Goal: Information Seeking & Learning: Learn about a topic

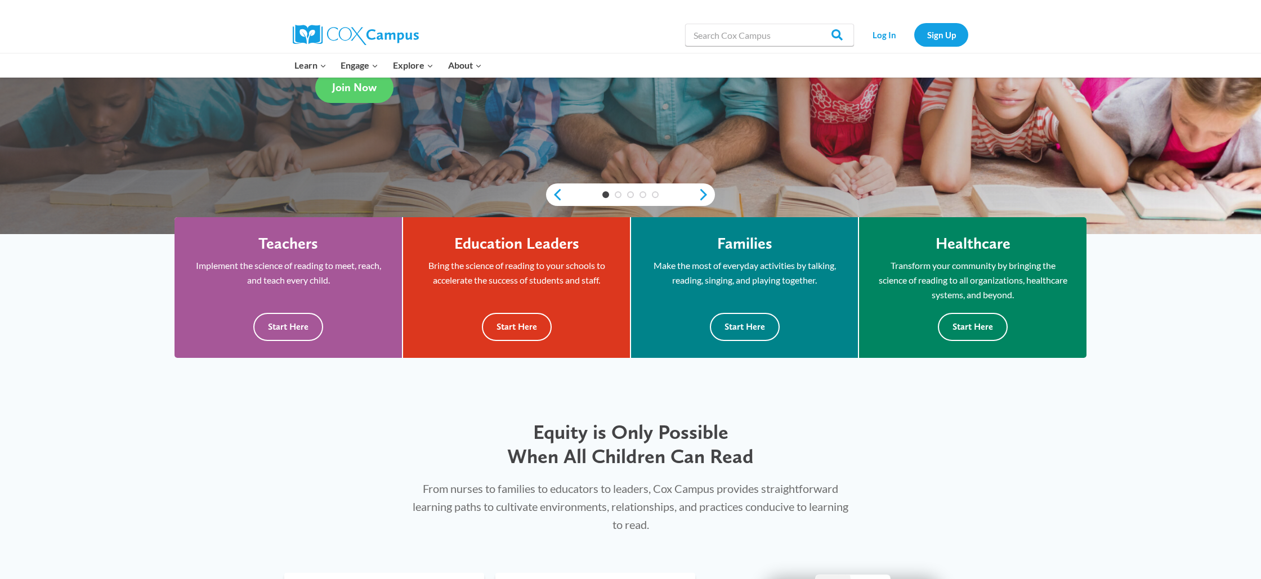
scroll to position [280, 0]
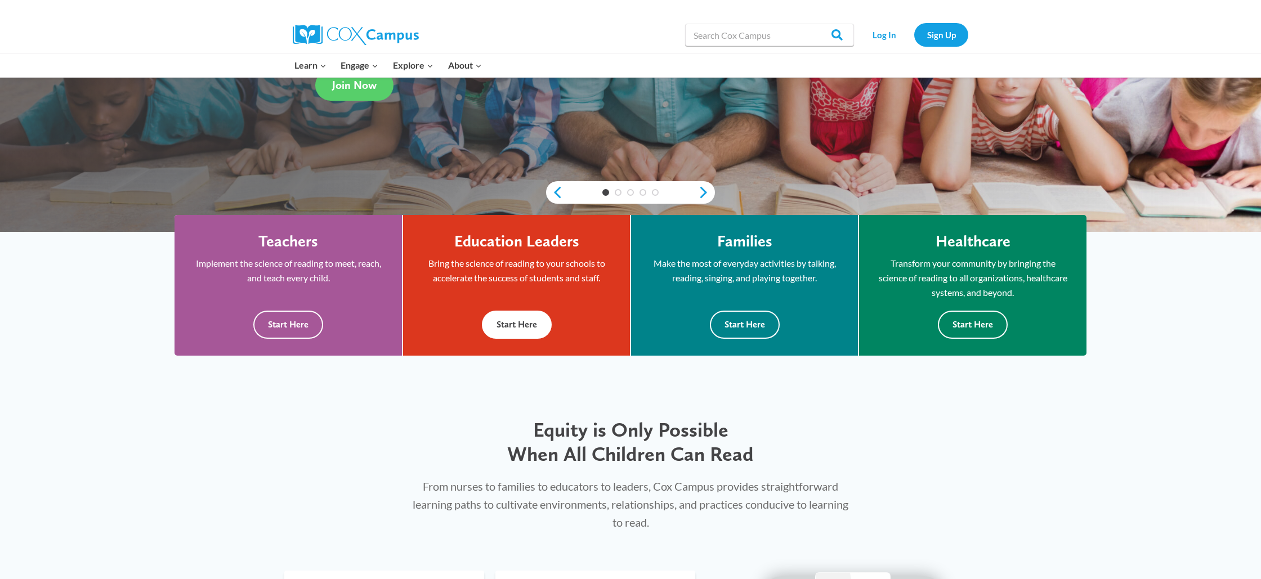
click at [522, 327] on button "Start Here" at bounding box center [517, 325] width 70 height 28
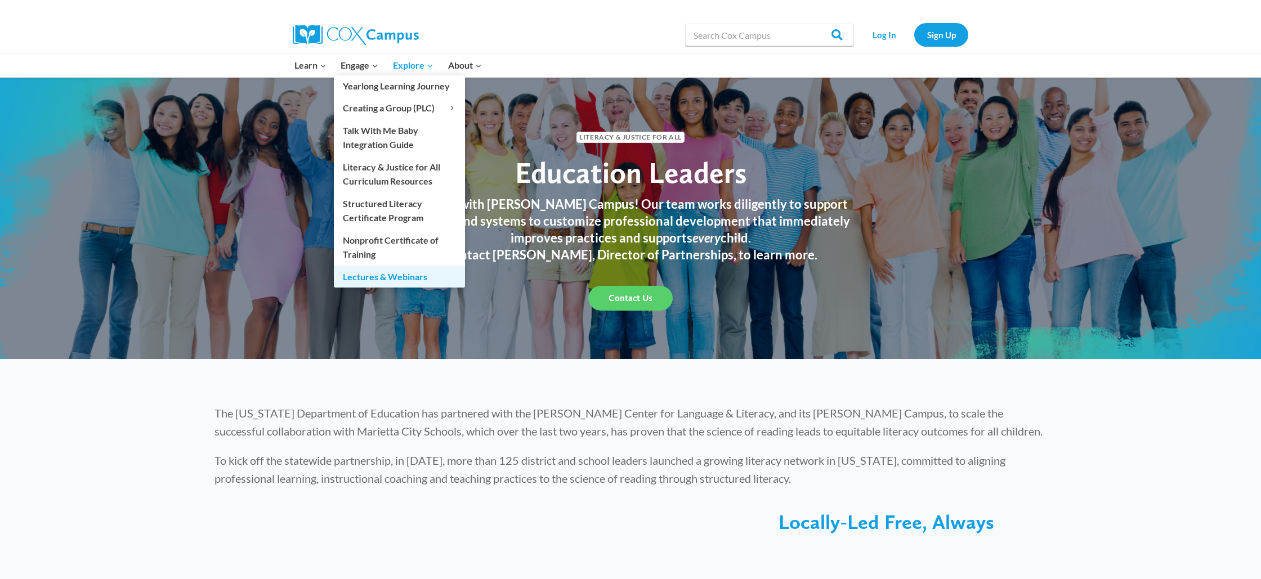
click at [383, 279] on link "Lectures & Webinars" at bounding box center [399, 276] width 131 height 21
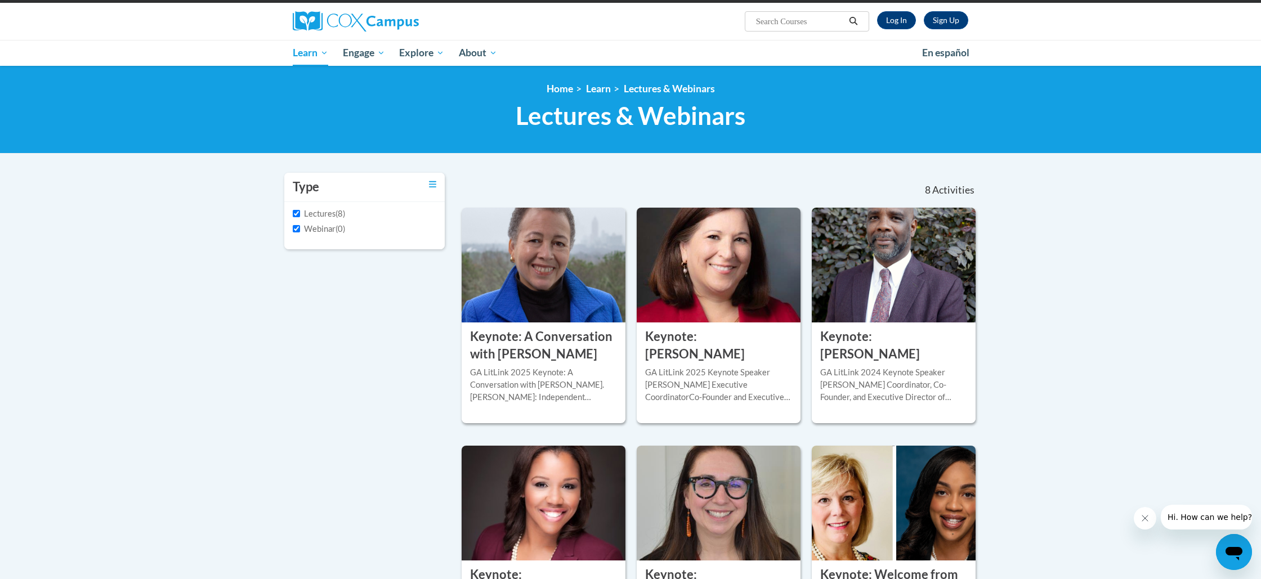
scroll to position [76, 0]
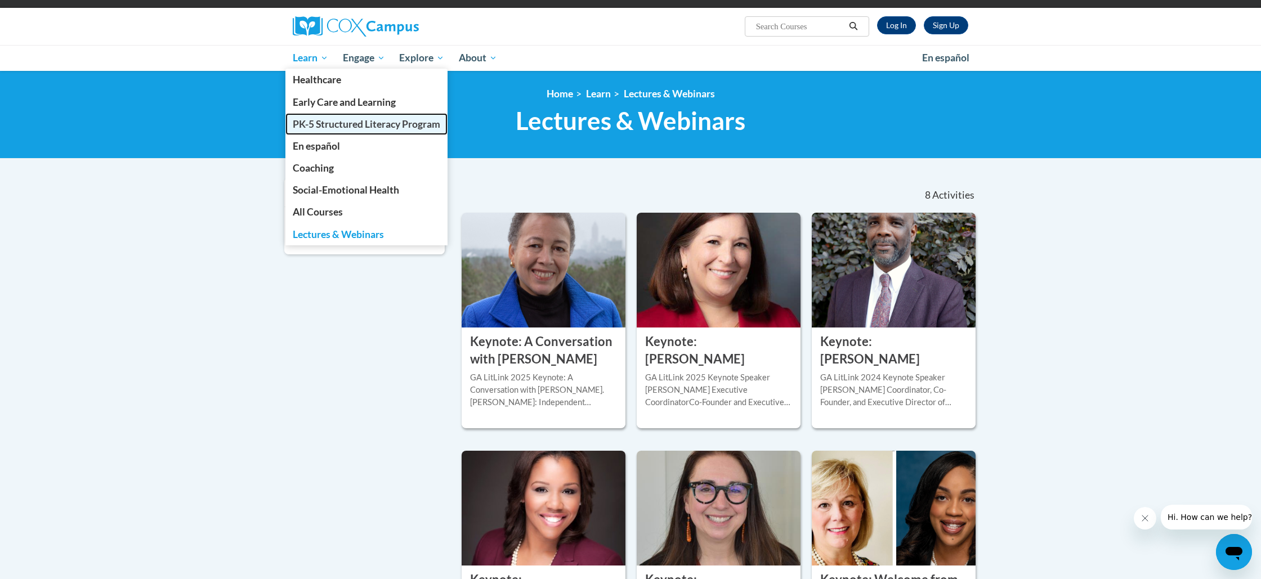
click at [343, 120] on span "PK-5 Structured Literacy Program" at bounding box center [367, 124] width 148 height 12
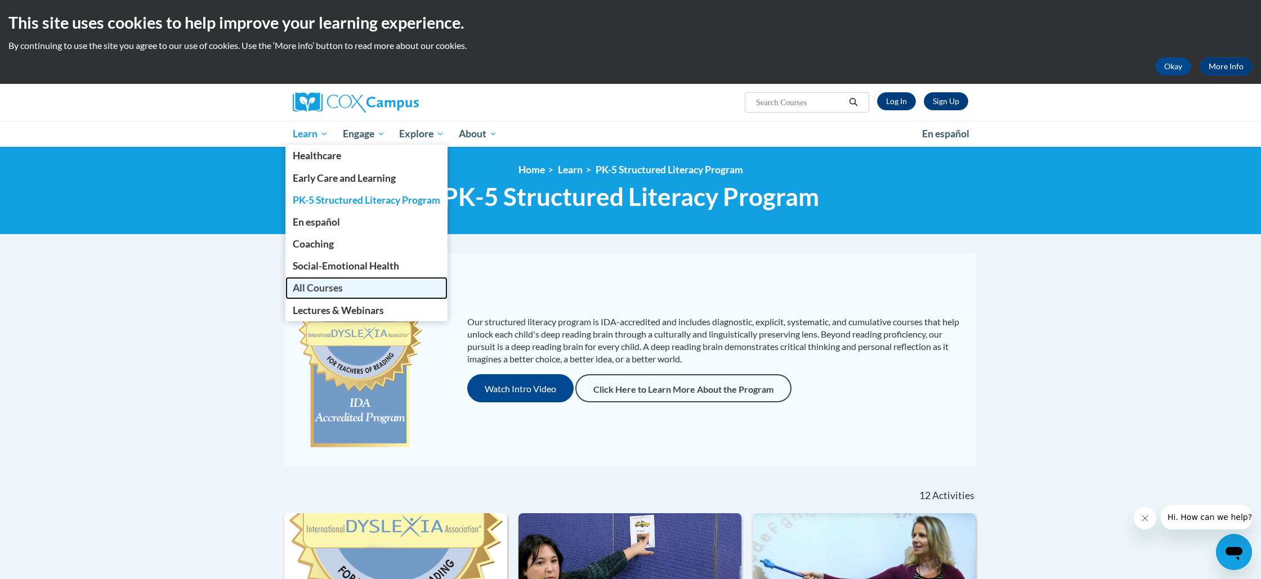
click at [335, 290] on span "All Courses" at bounding box center [318, 288] width 50 height 12
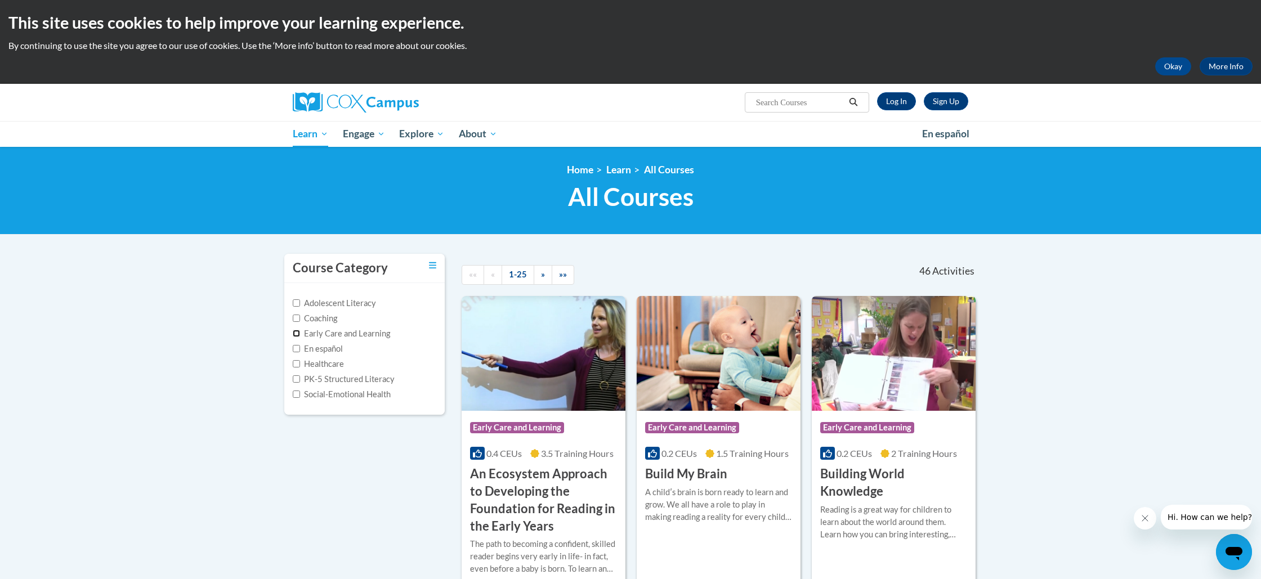
click at [298, 334] on input "Early Care and Learning" at bounding box center [296, 333] width 7 height 7
checkbox input "true"
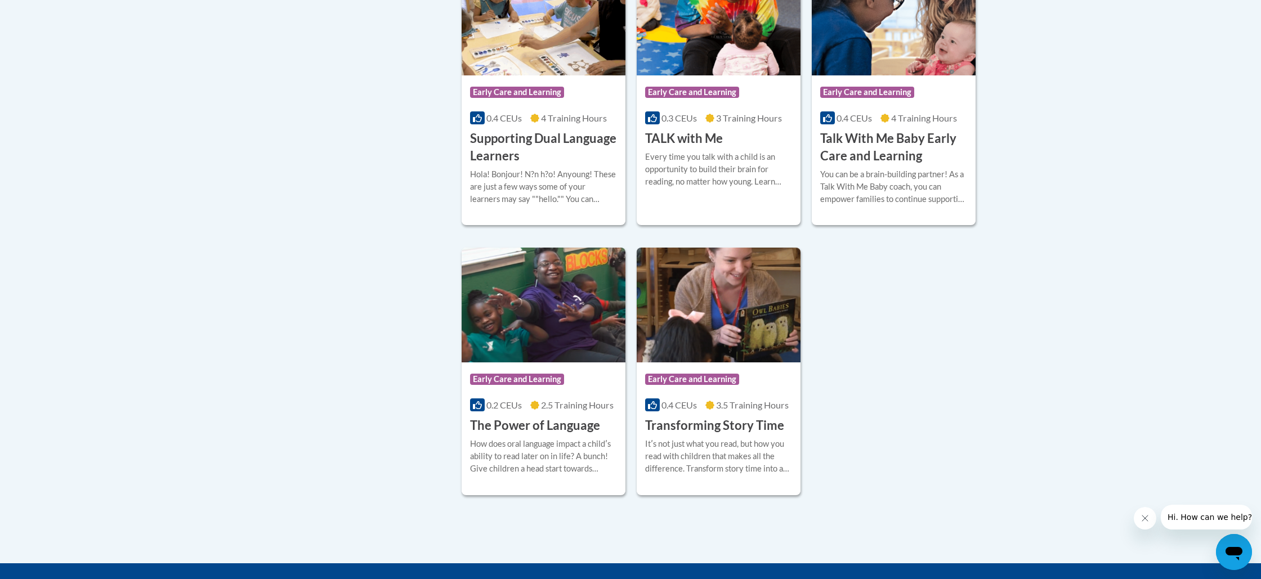
scroll to position [1552, 0]
